Goal: Use online tool/utility

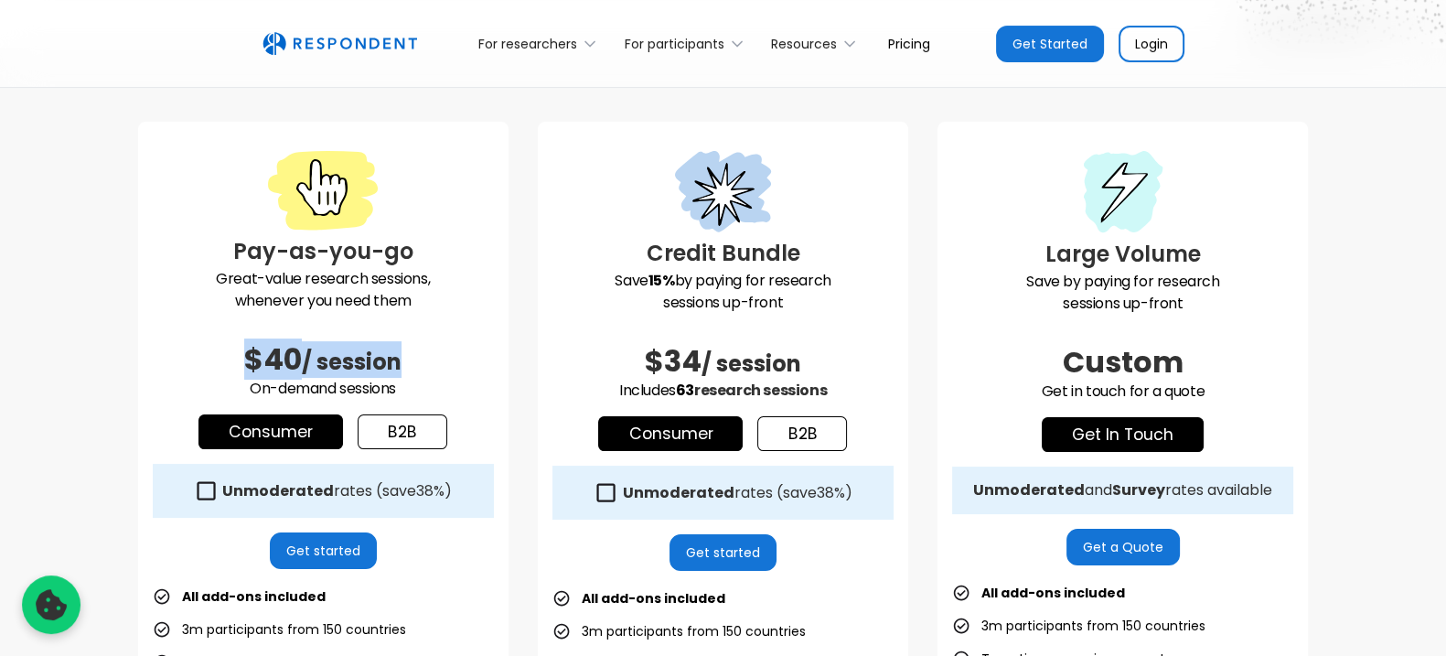
drag, startPoint x: 280, startPoint y: 329, endPoint x: 430, endPoint y: 327, distance: 150.0
click at [430, 341] on h2 "$40 / session" at bounding box center [323, 359] width 341 height 37
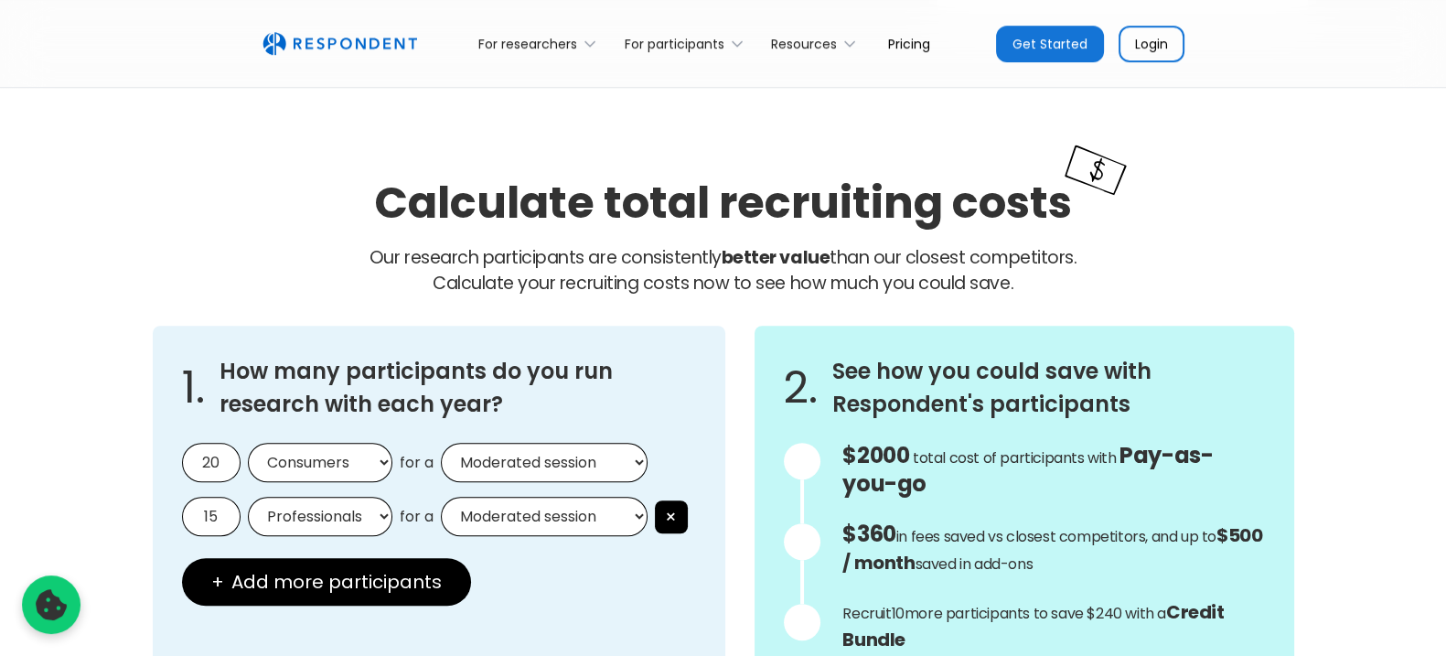
scroll to position [1486, 0]
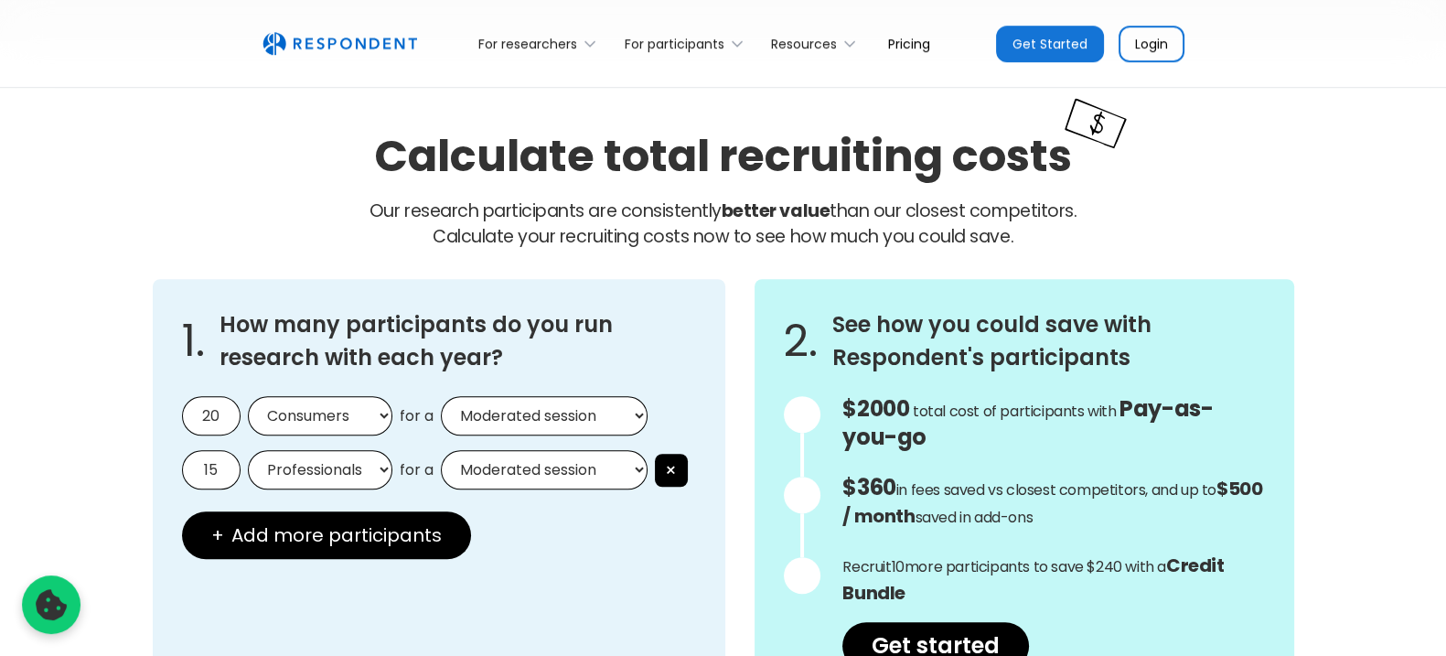
click at [288, 396] on select "Consumers Professionals" at bounding box center [320, 415] width 145 height 39
click at [349, 295] on div "1. How many participants do you run research with each year? 20 Consumers Profe…" at bounding box center [440, 489] width 574 height 420
click at [462, 308] on h3 "How many participants do you run research with each year?" at bounding box center [459, 341] width 478 height 66
click at [303, 450] on select "Professionals Consumers" at bounding box center [320, 469] width 145 height 39
click at [208, 450] on input "15" at bounding box center [211, 469] width 59 height 39
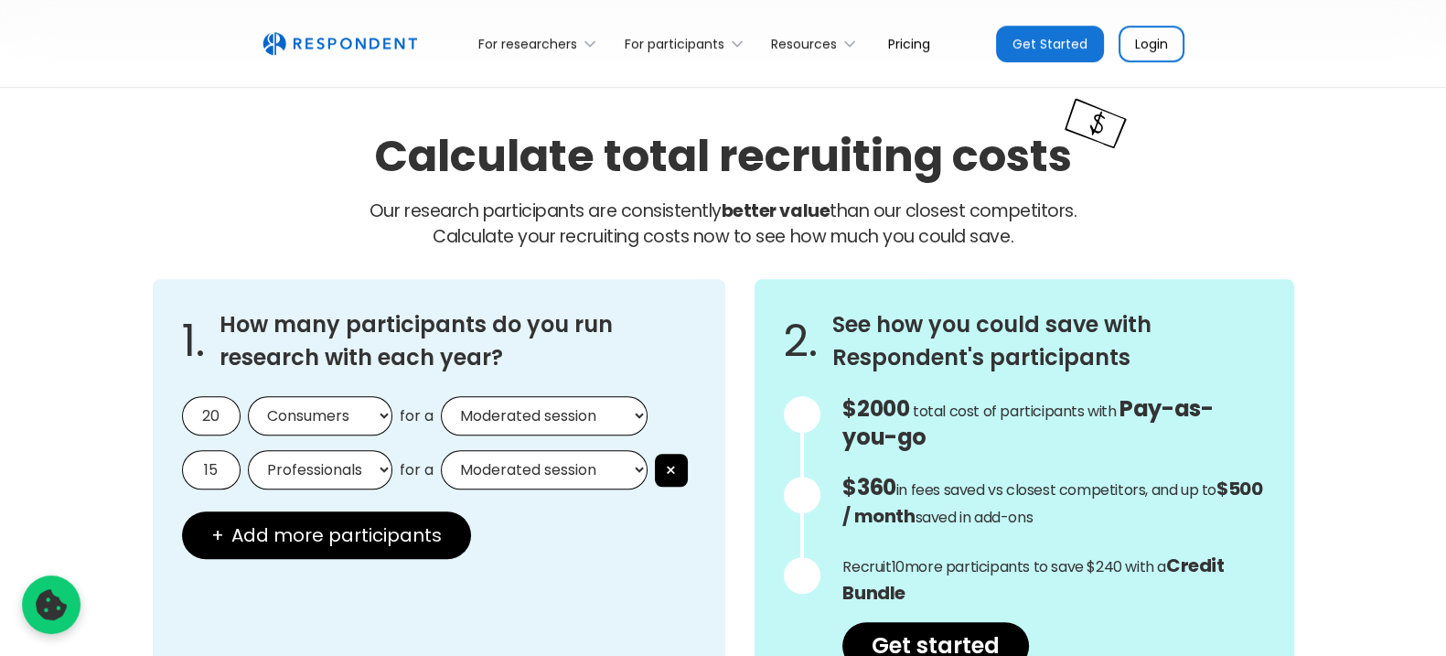
click at [220, 450] on input "15" at bounding box center [211, 469] width 59 height 39
drag, startPoint x: 220, startPoint y: 368, endPoint x: 150, endPoint y: 368, distance: 70.4
click at [150, 368] on div "1. How many participants do you run research with each year? 20 Consumers Profe…" at bounding box center [723, 488] width 1171 height 449
click at [315, 396] on select "Consumers Professionals" at bounding box center [320, 415] width 145 height 39
click at [225, 396] on input "20" at bounding box center [211, 415] width 59 height 39
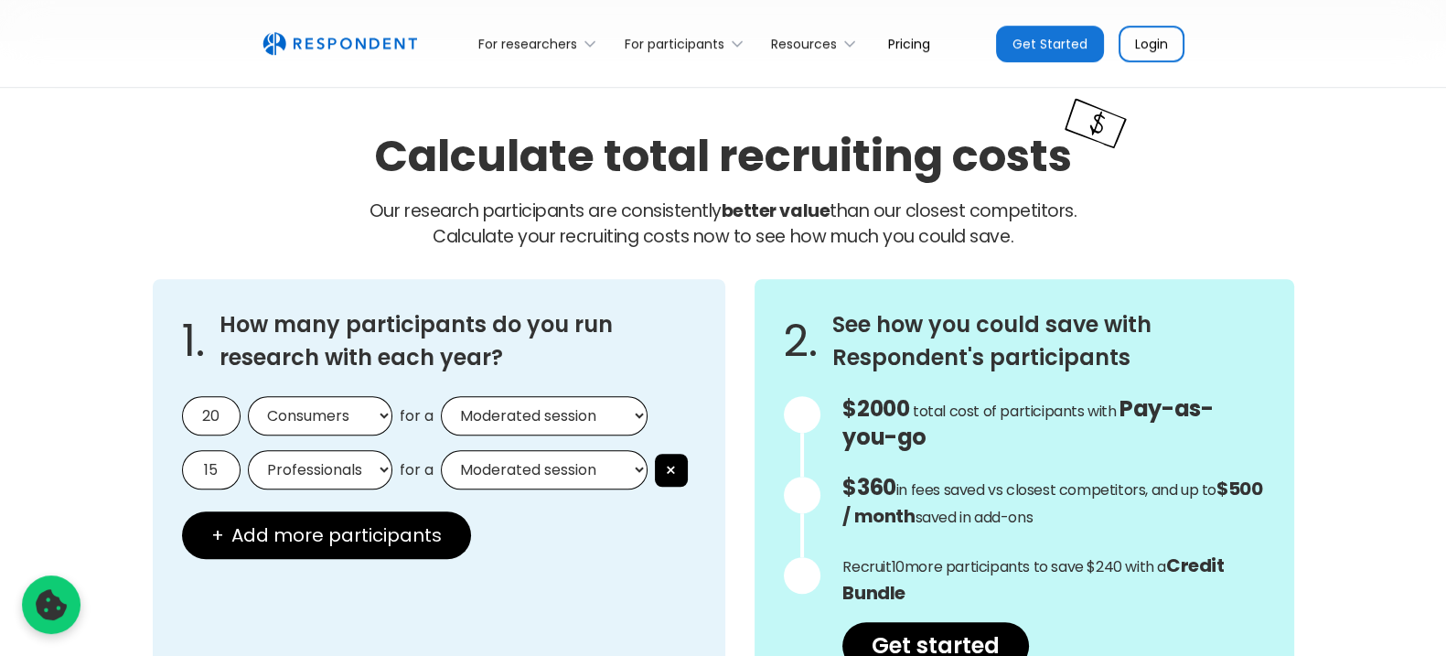
drag, startPoint x: 221, startPoint y: 317, endPoint x: 125, endPoint y: 317, distance: 96.1
click at [125, 317] on div "Calculate total recruiting costs Our research participants are consistently bet…" at bounding box center [723, 414] width 1446 height 746
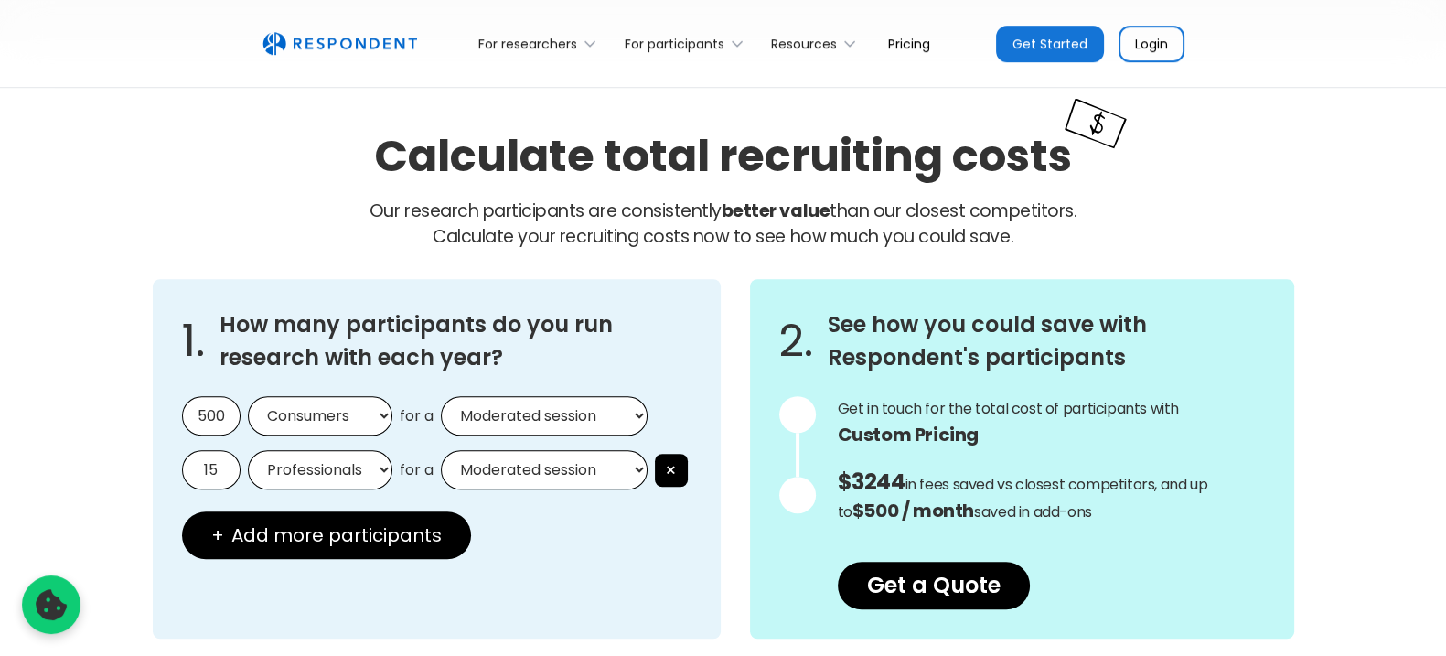
type input "500"
click at [502, 396] on select "Moderated session Unmoderated session" at bounding box center [544, 415] width 207 height 39
click at [441, 396] on select "Moderated session Unmoderated session" at bounding box center [544, 415] width 207 height 39
click at [210, 450] on input "15" at bounding box center [211, 469] width 59 height 39
drag, startPoint x: 217, startPoint y: 368, endPoint x: 75, endPoint y: 367, distance: 141.8
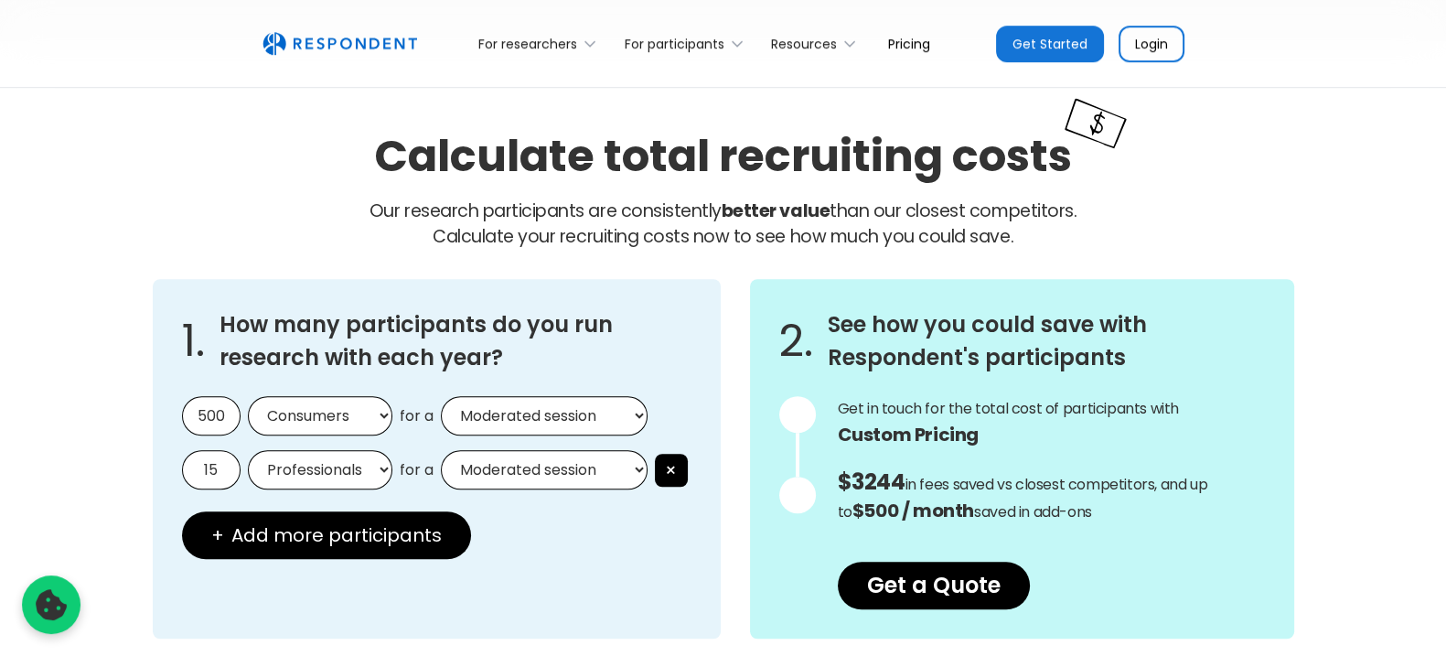
click at [73, 367] on div "Calculate total recruiting costs Our research participants are consistently bet…" at bounding box center [723, 383] width 1446 height 685
type input "0"
click at [485, 505] on div "1. How many participants do you run research with each year? 500 Consumers Prof…" at bounding box center [437, 459] width 568 height 360
click at [655, 454] on button "×" at bounding box center [671, 470] width 33 height 33
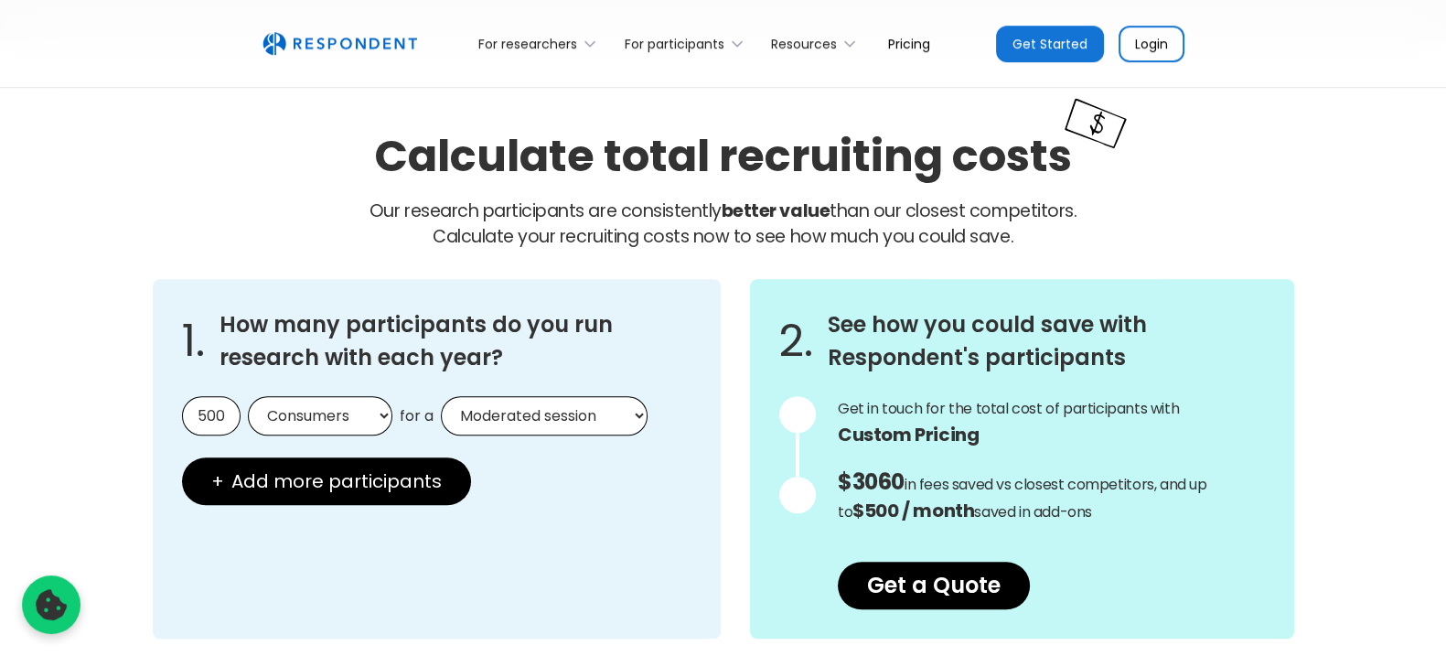
click at [585, 425] on div "1. How many participants do you run research with each year? 500 Consumers Prof…" at bounding box center [437, 459] width 568 height 360
click at [913, 562] on link "Get a Quote" at bounding box center [934, 586] width 192 height 48
